Goal: Find specific page/section: Find specific page/section

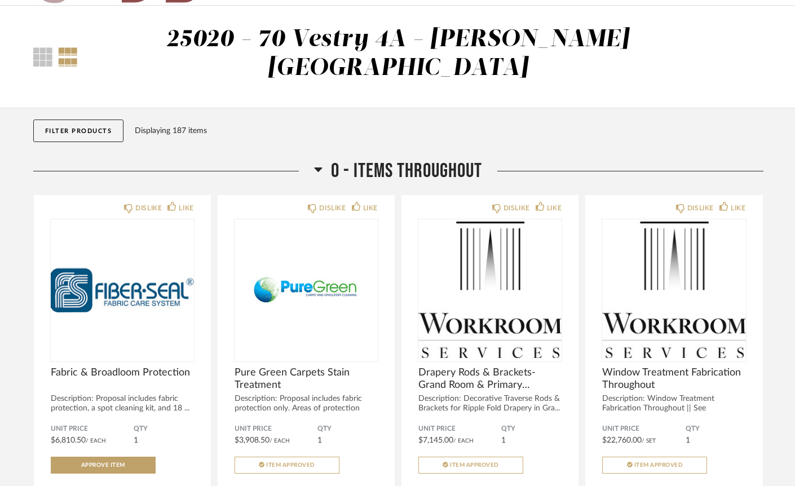
scroll to position [47, 0]
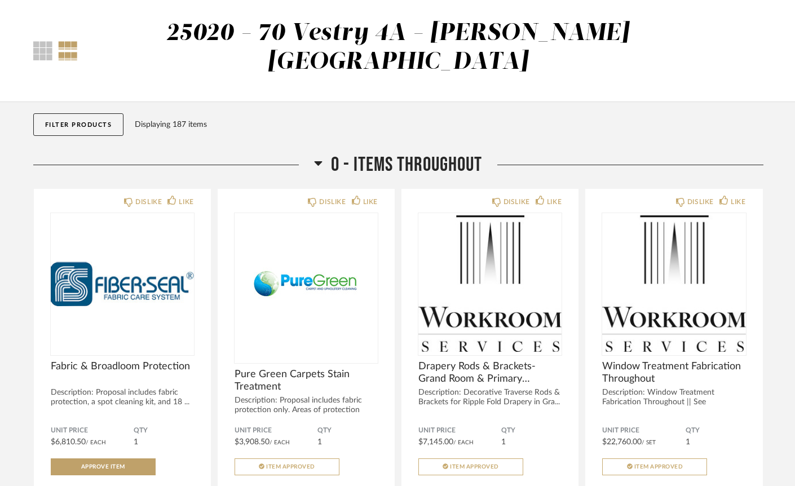
click at [87, 113] on button "Filter Products" at bounding box center [78, 124] width 91 height 23
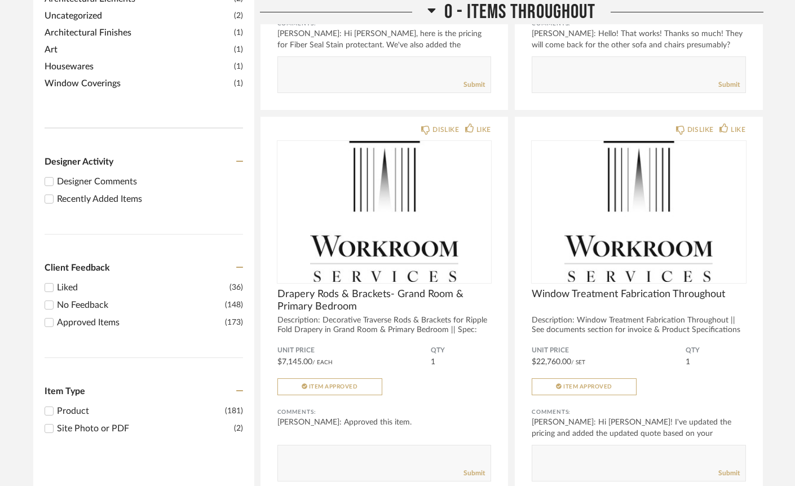
scroll to position [551, 0]
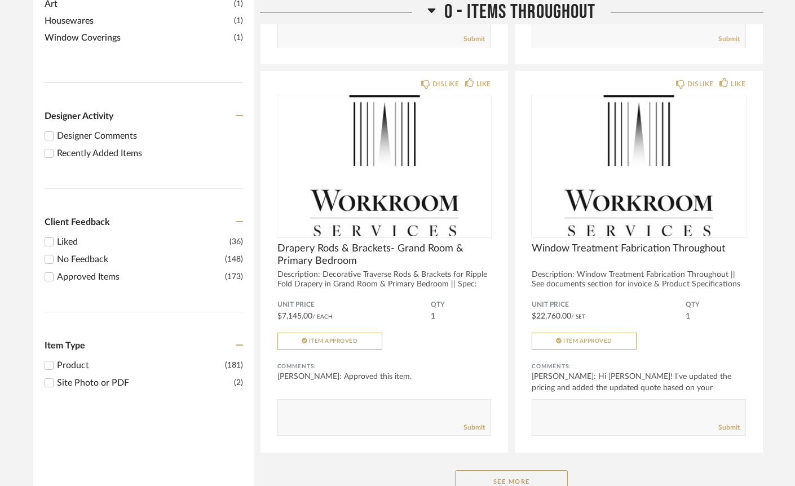
click at [109, 147] on div "Recently Added Items" at bounding box center [150, 154] width 186 height 14
click at [56, 147] on input "Recently Added Items" at bounding box center [49, 154] width 14 height 14
checkbox input "true"
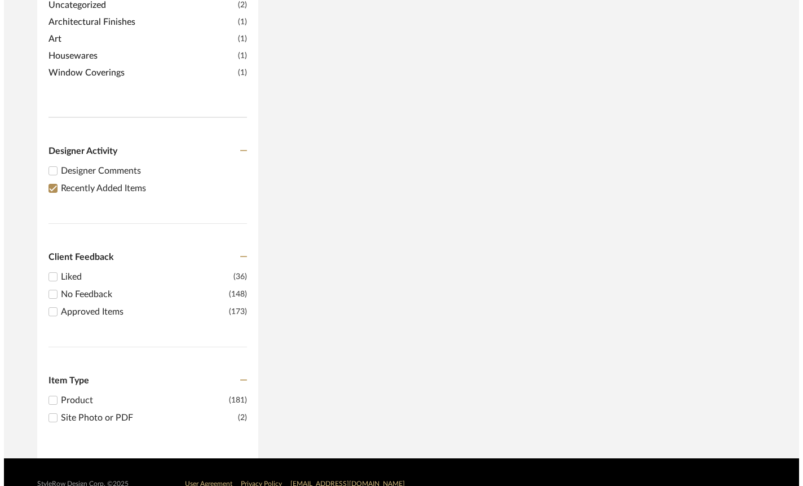
scroll to position [0, 0]
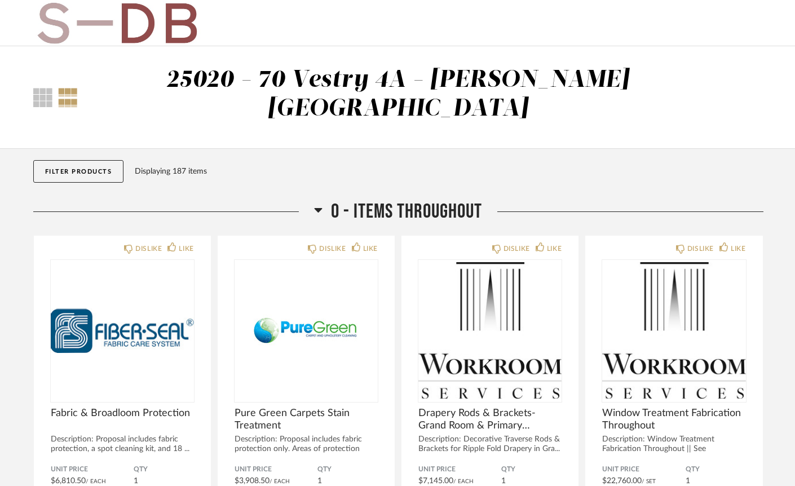
click at [91, 160] on button "Filter Products" at bounding box center [78, 171] width 91 height 23
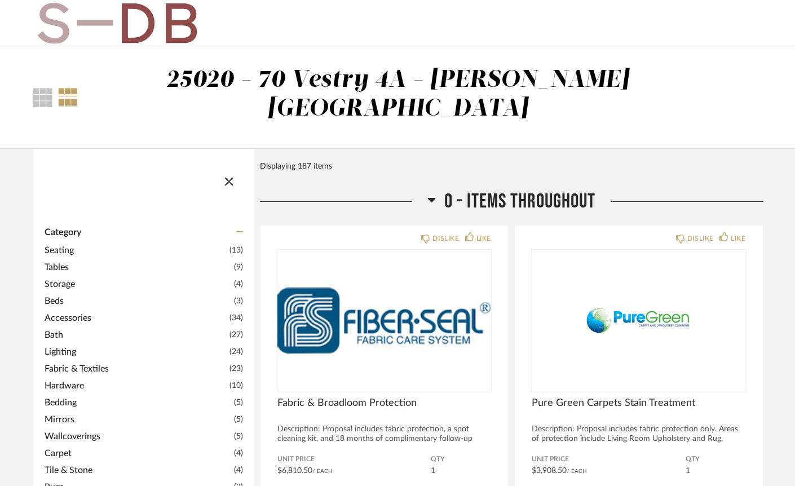
click at [67, 244] on span "Seating" at bounding box center [136, 251] width 182 height 14
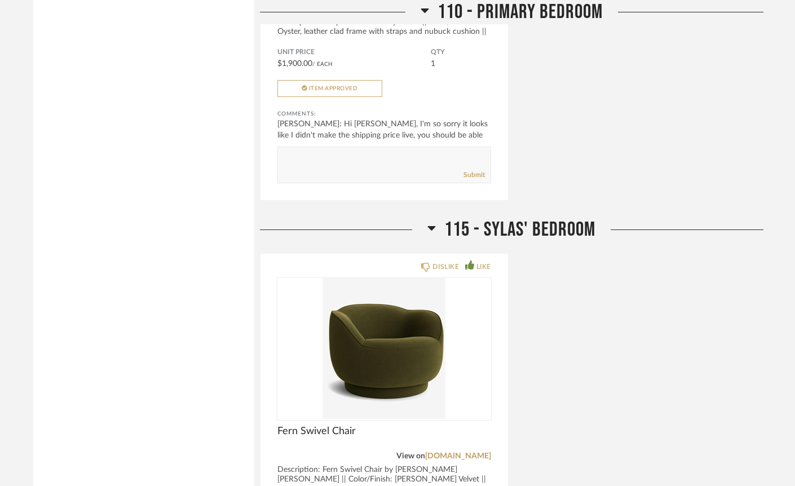
scroll to position [3652, 0]
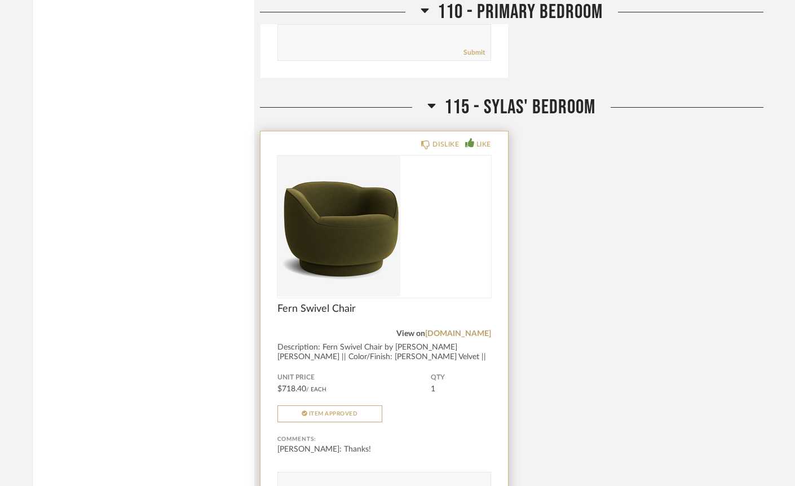
click at [0, 0] on img at bounding box center [0, 0] width 0 height 0
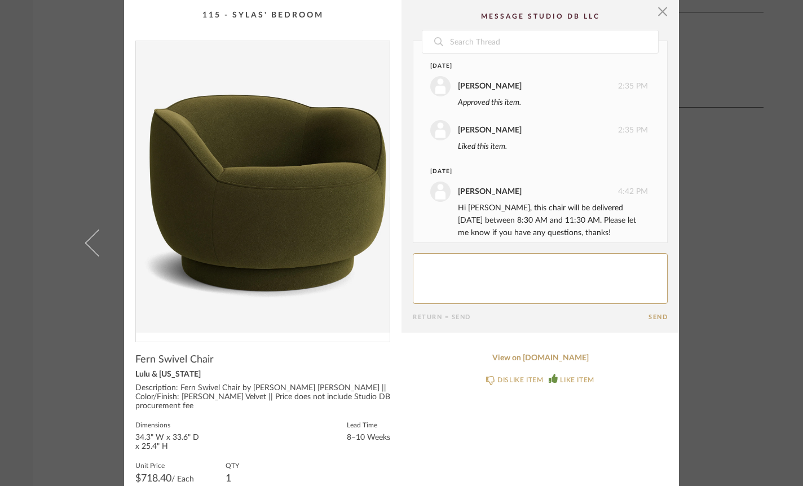
scroll to position [210, 0]
